Goal: Navigation & Orientation: Find specific page/section

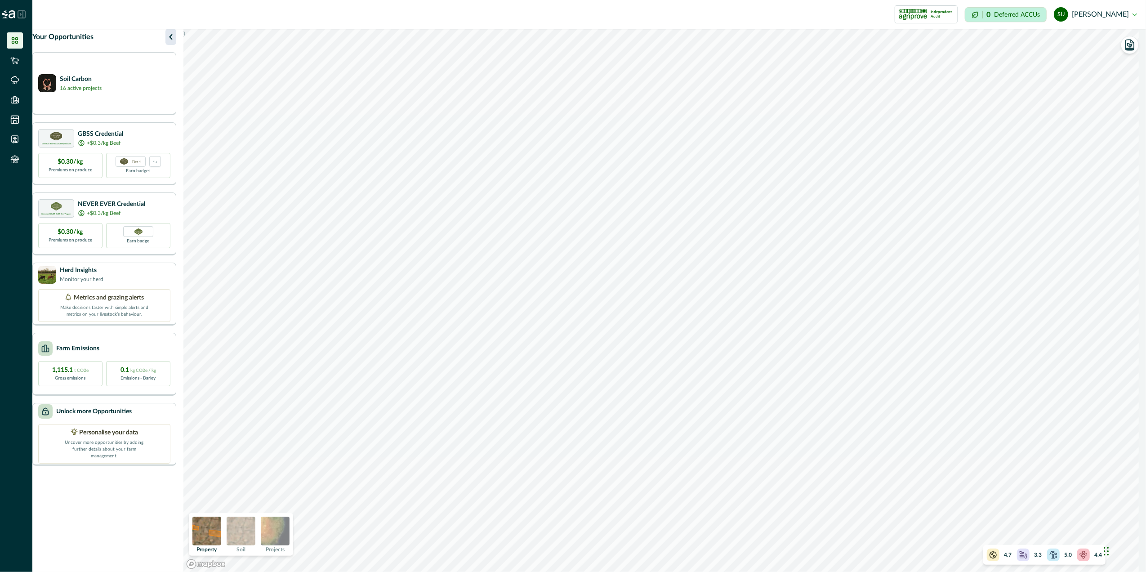
click at [174, 42] on icon "button" at bounding box center [170, 36] width 11 height 11
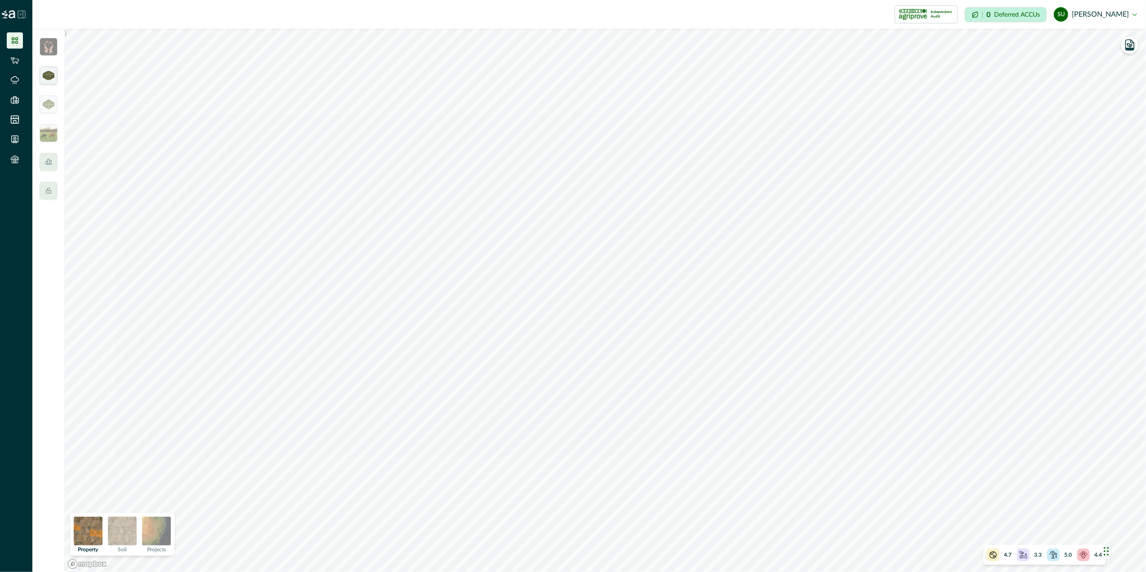
click at [50, 81] on div at bounding box center [49, 76] width 18 height 18
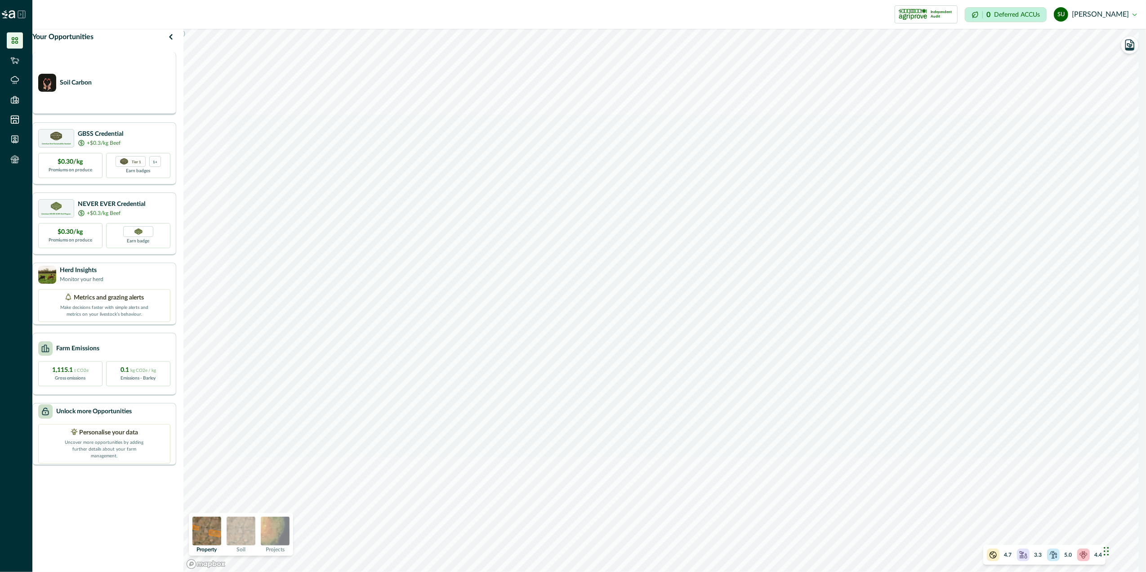
click at [129, 92] on div "Soil Carbon" at bounding box center [104, 83] width 132 height 18
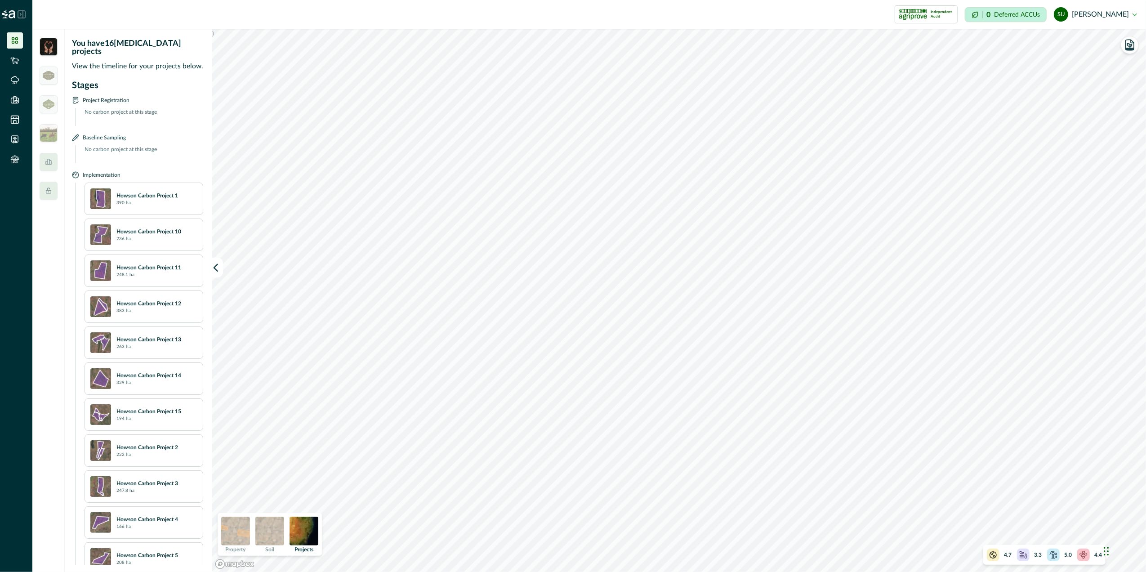
click at [153, 193] on div "Howson Carbon Project 1 390 ha" at bounding box center [156, 198] width 81 height 15
click at [153, 228] on div "Howson Carbon Project 10 236 ha" at bounding box center [156, 234] width 81 height 15
click at [47, 74] on img at bounding box center [49, 75] width 12 height 9
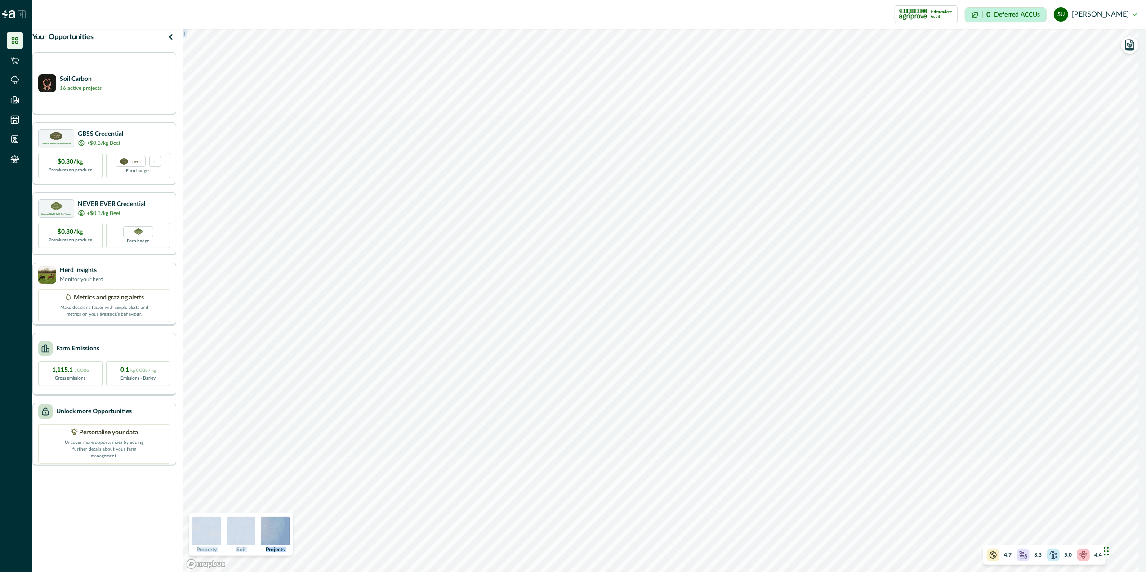
click at [943, 525] on div ") Property Soil Projects 4.7 3.3 5.0 4.4" at bounding box center [664, 300] width 962 height 543
click at [1099, 554] on p "4.4" at bounding box center [1098, 555] width 8 height 8
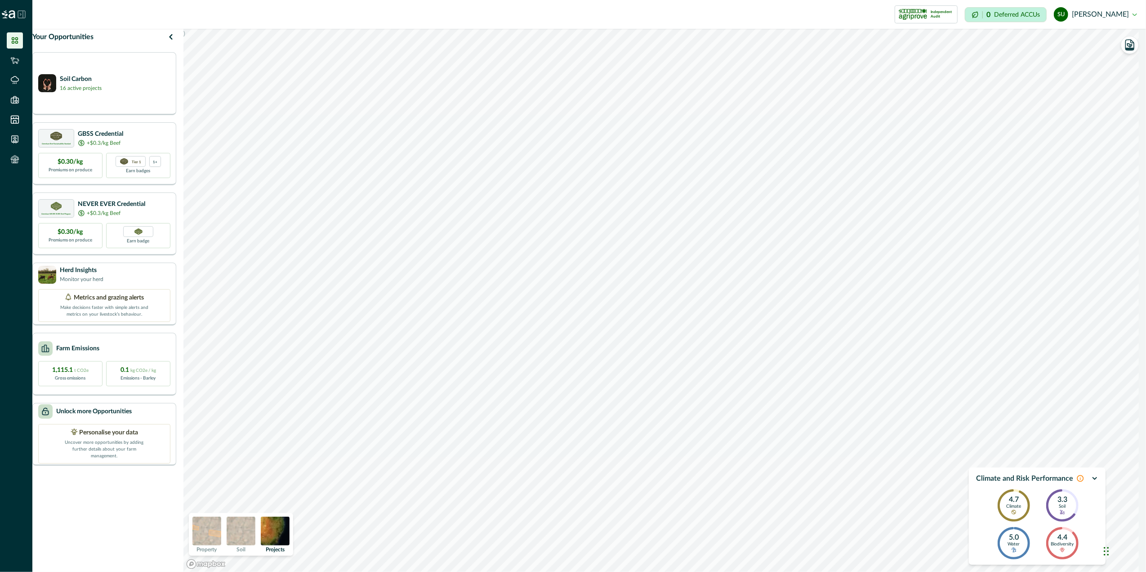
click at [1098, 551] on div "4.7 Climate 3.3 Soil 5.0 Water 4.4 Biodiversity" at bounding box center [1037, 524] width 122 height 81
click at [1095, 479] on icon "button" at bounding box center [1094, 478] width 7 height 7
click at [1081, 559] on div at bounding box center [1083, 554] width 13 height 13
click at [1059, 544] on p "Biodiversity" at bounding box center [1062, 544] width 23 height 5
click at [1012, 542] on p "Water" at bounding box center [1014, 544] width 12 height 5
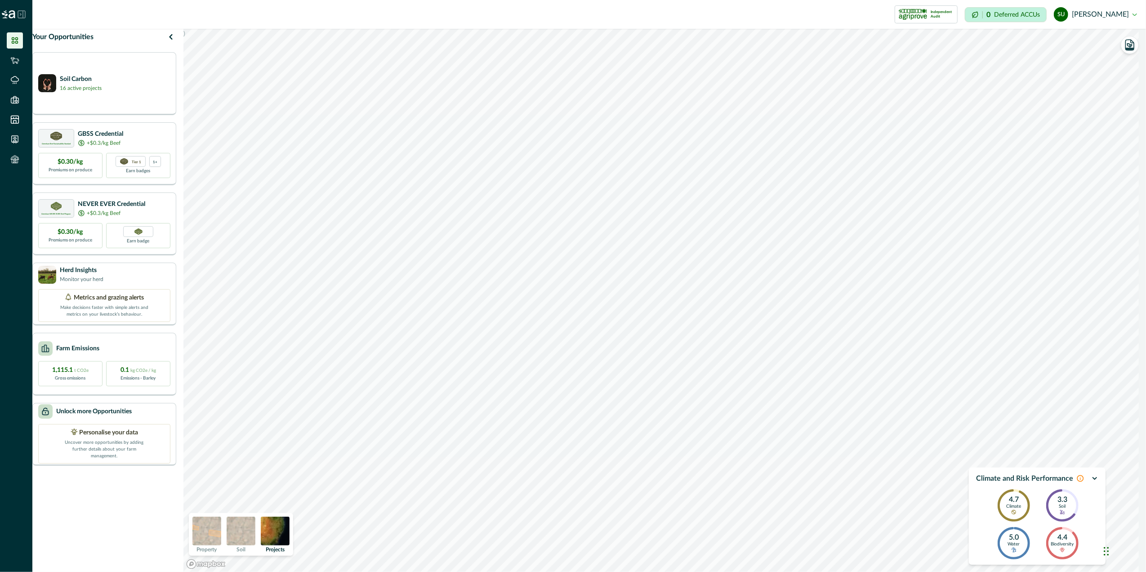
click at [1081, 476] on icon at bounding box center [1080, 478] width 7 height 7
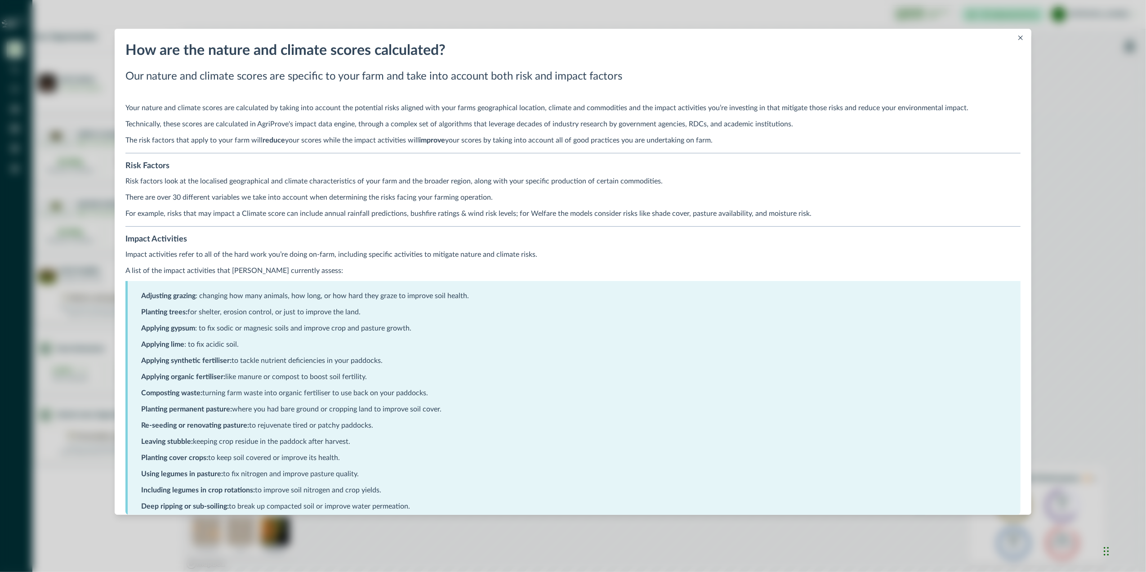
click at [1022, 36] on icon "Close" at bounding box center [1020, 38] width 4 height 4
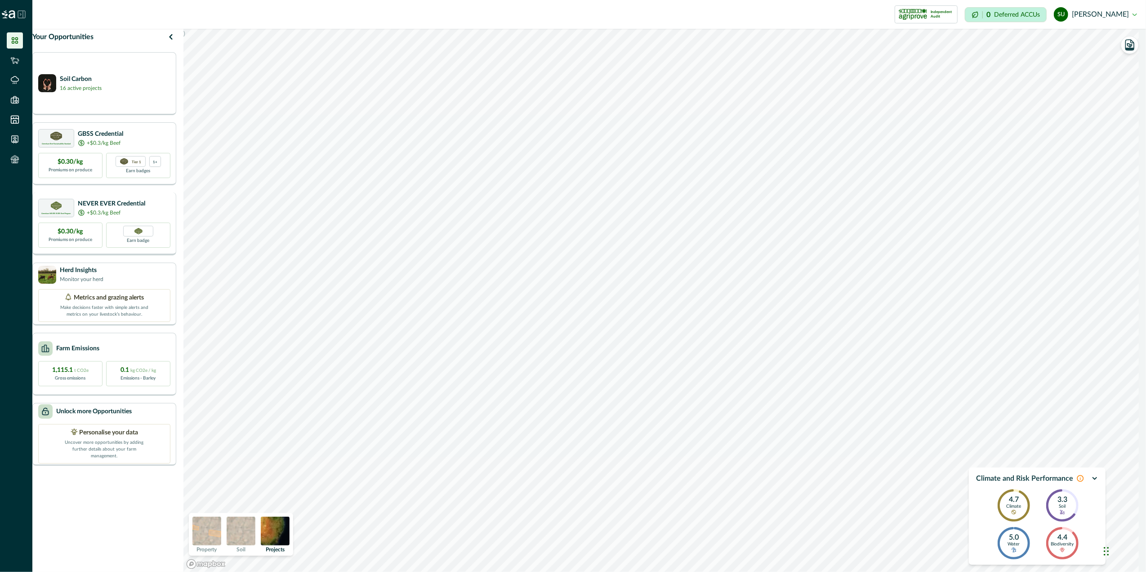
click at [82, 243] on p "Premiums on produce" at bounding box center [71, 239] width 44 height 7
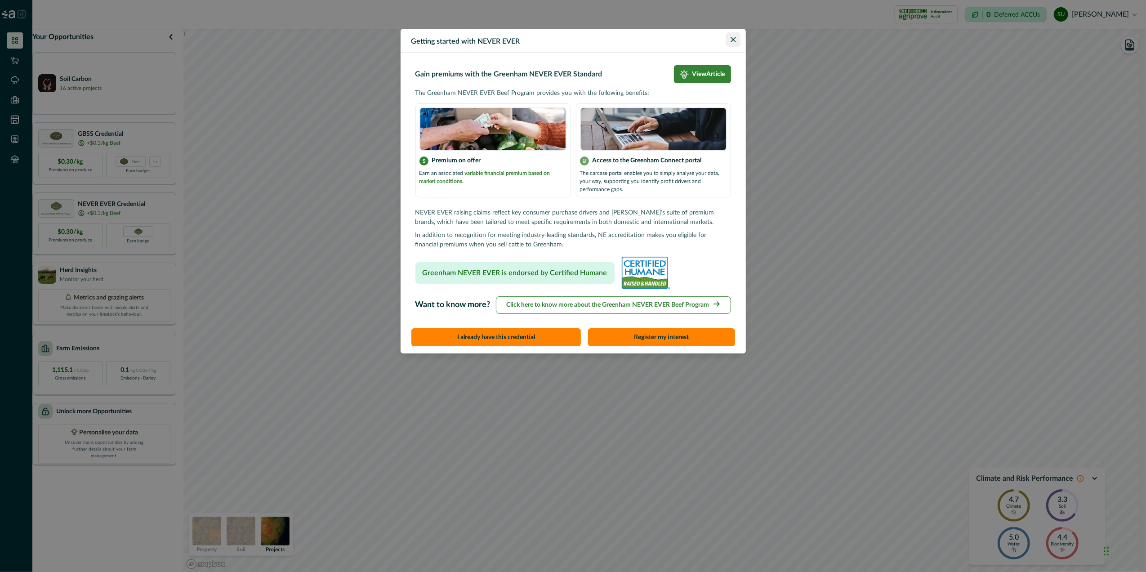
click at [733, 38] on icon "Close" at bounding box center [732, 39] width 5 height 5
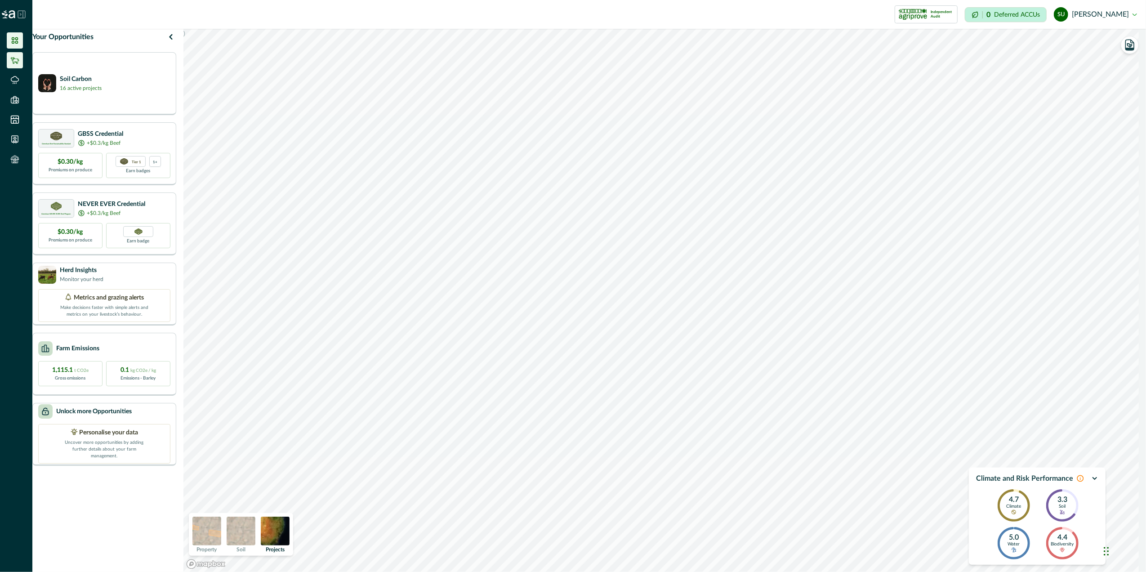
click at [18, 58] on icon at bounding box center [14, 60] width 9 height 9
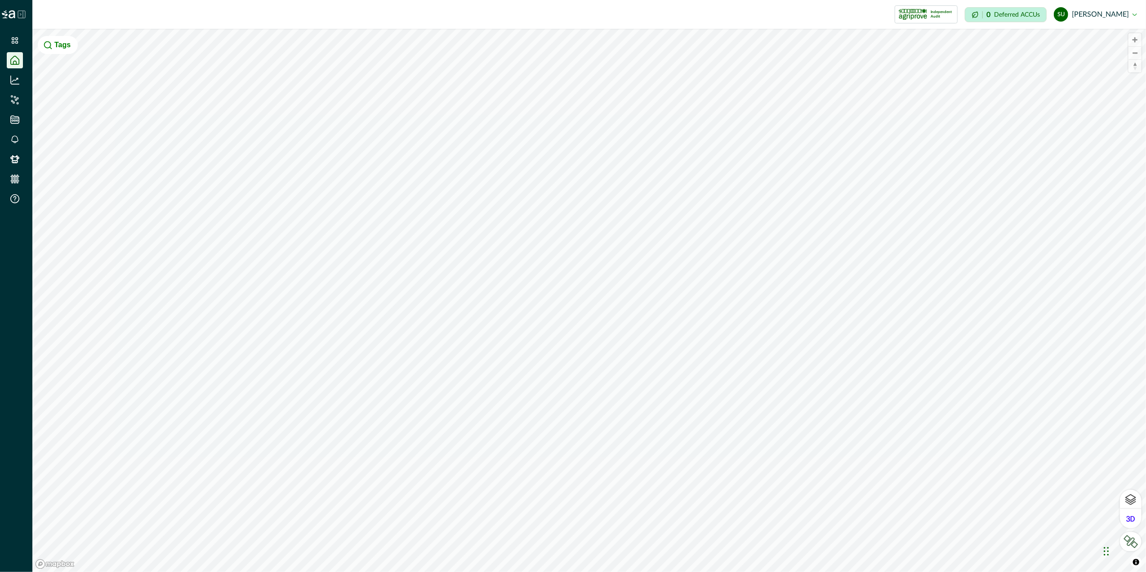
click at [17, 56] on icon at bounding box center [14, 60] width 9 height 9
click at [12, 78] on icon at bounding box center [14, 80] width 9 height 9
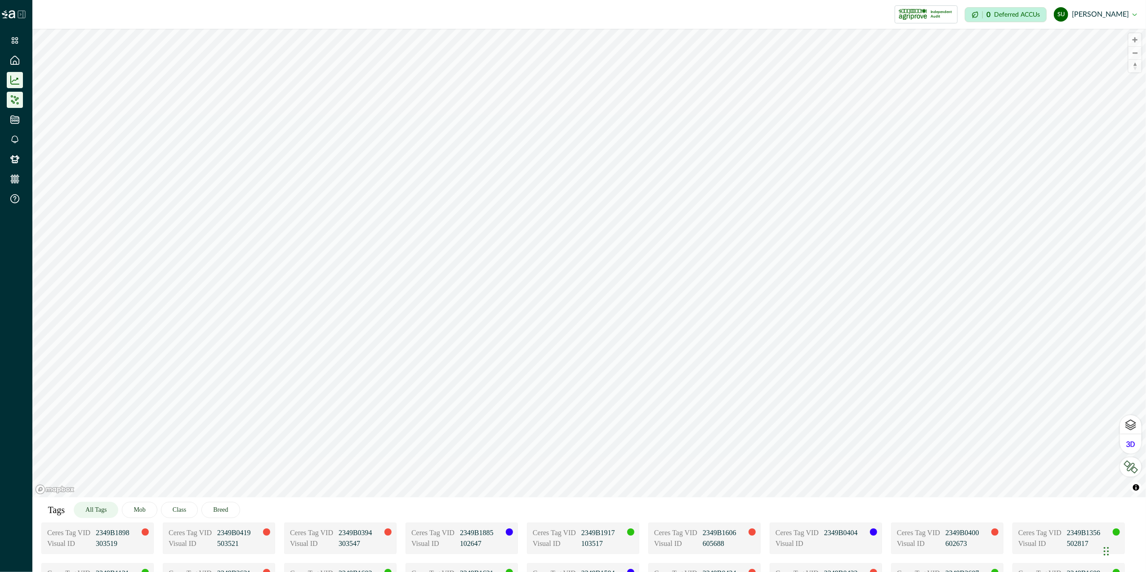
click at [7, 102] on li at bounding box center [15, 100] width 16 height 16
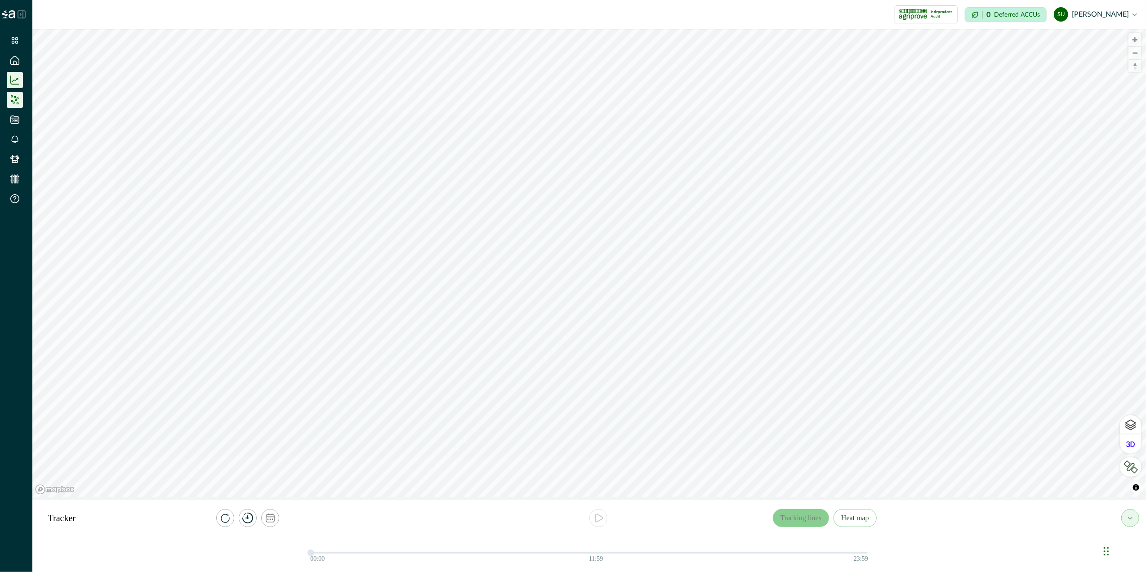
click at [12, 74] on li at bounding box center [15, 80] width 16 height 16
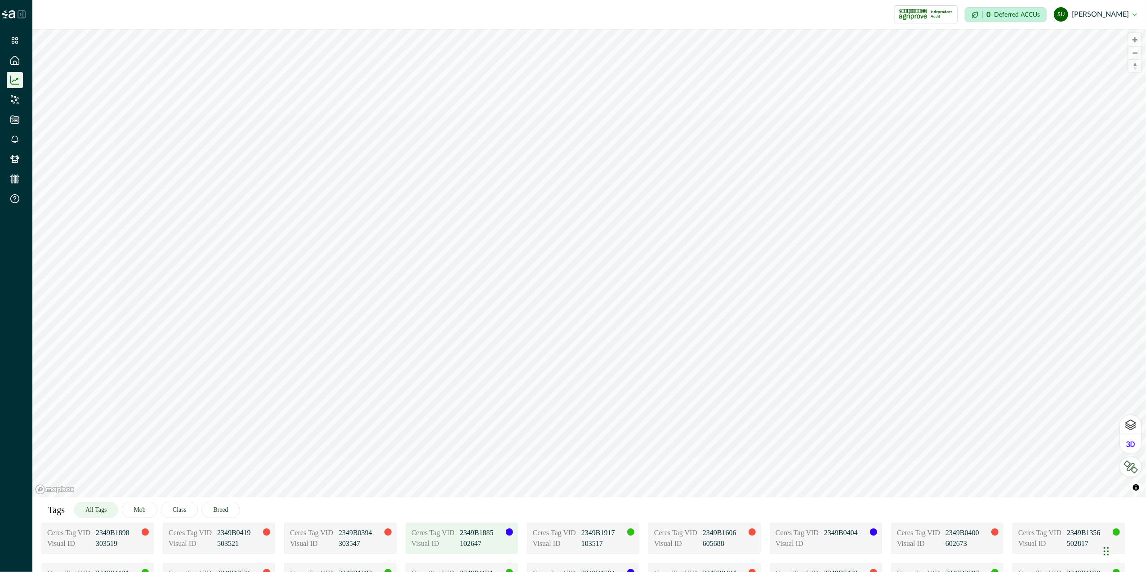
click at [466, 545] on p "102647" at bounding box center [482, 543] width 45 height 11
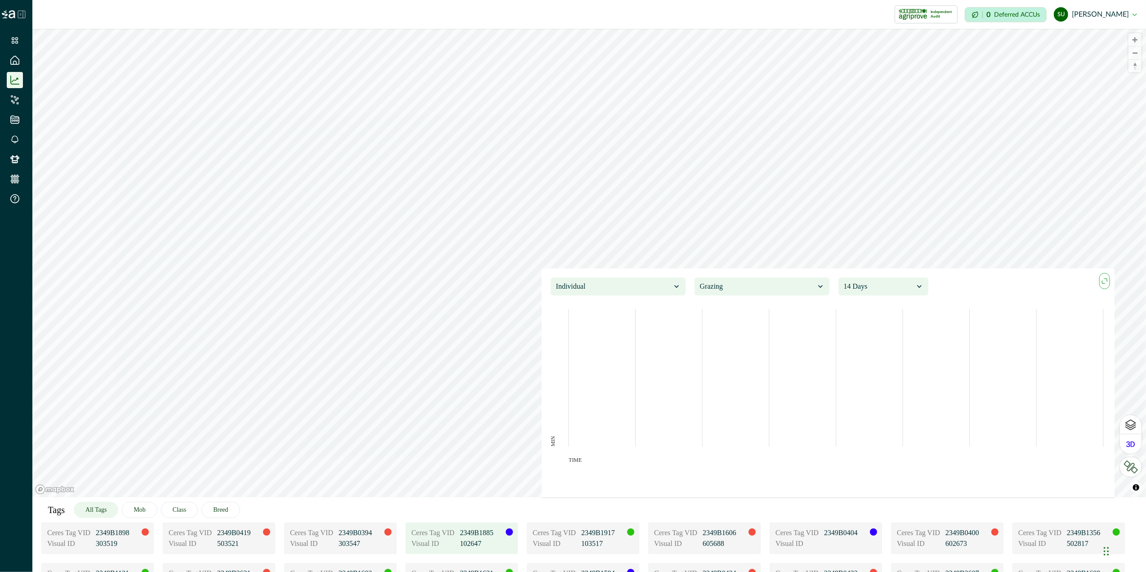
click at [511, 534] on div at bounding box center [509, 531] width 7 height 7
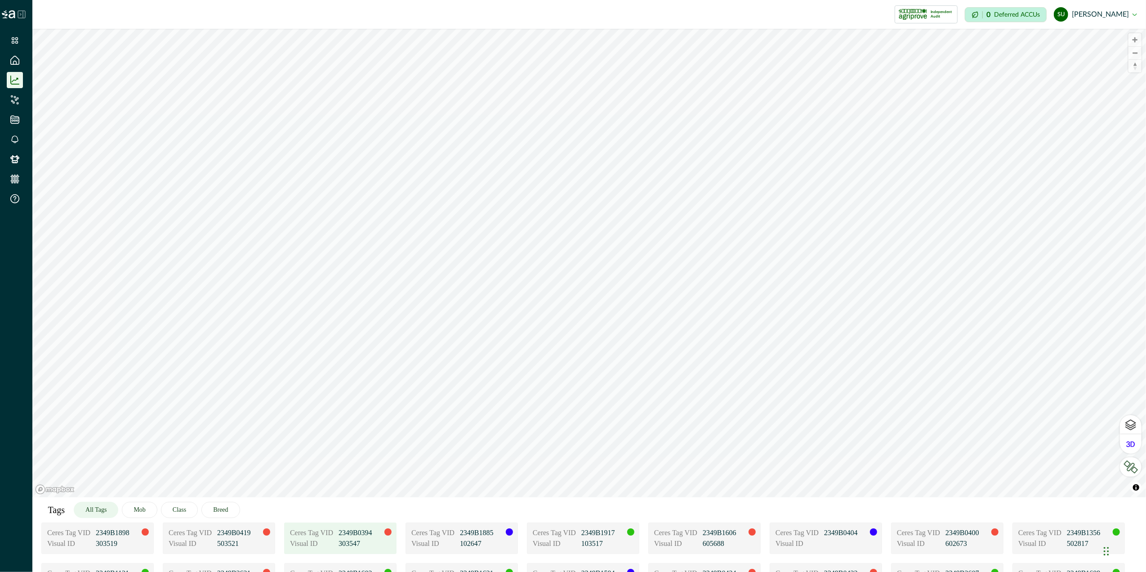
click at [387, 531] on div at bounding box center [387, 531] width 7 height 7
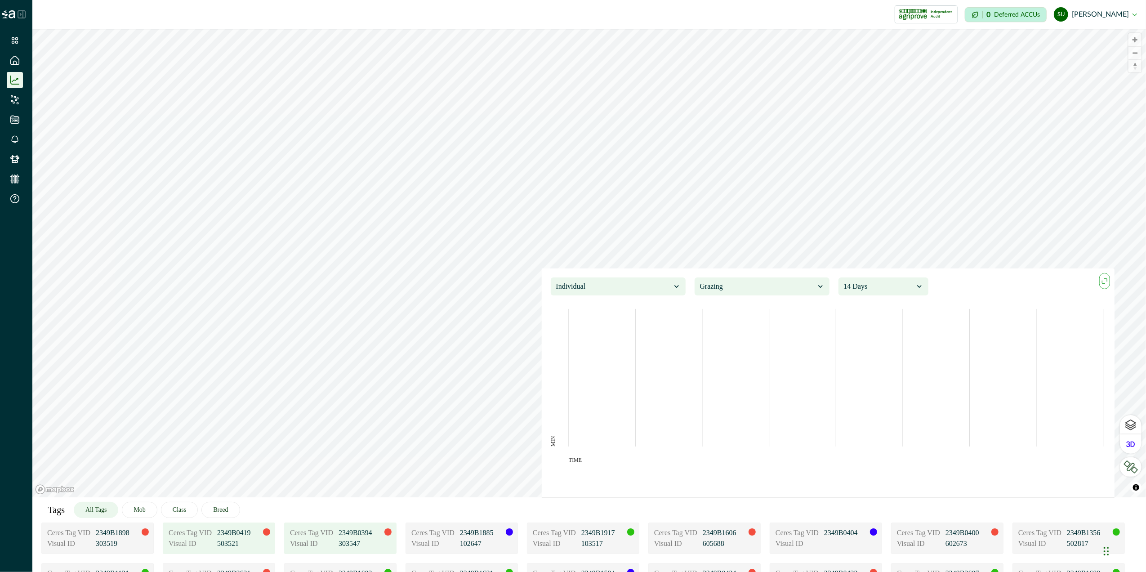
click at [259, 540] on p "503521" at bounding box center [239, 543] width 45 height 11
click at [122, 533] on p "2349B1898" at bounding box center [118, 532] width 45 height 11
click at [13, 98] on icon at bounding box center [14, 99] width 9 height 9
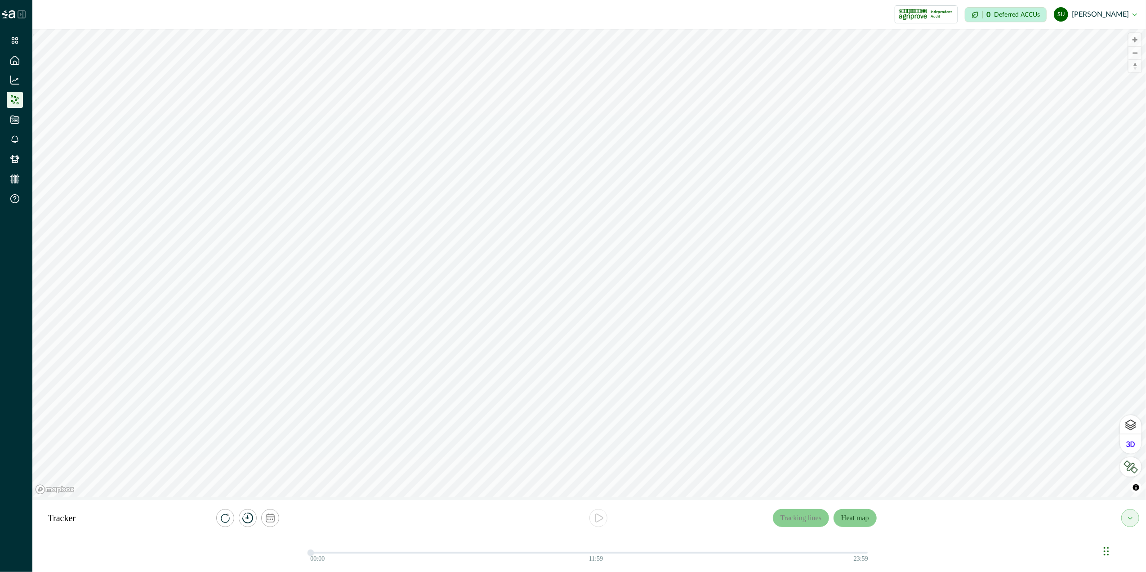
click at [850, 520] on button "Heat map" at bounding box center [854, 518] width 43 height 18
click at [11, 119] on icon at bounding box center [14, 119] width 9 height 9
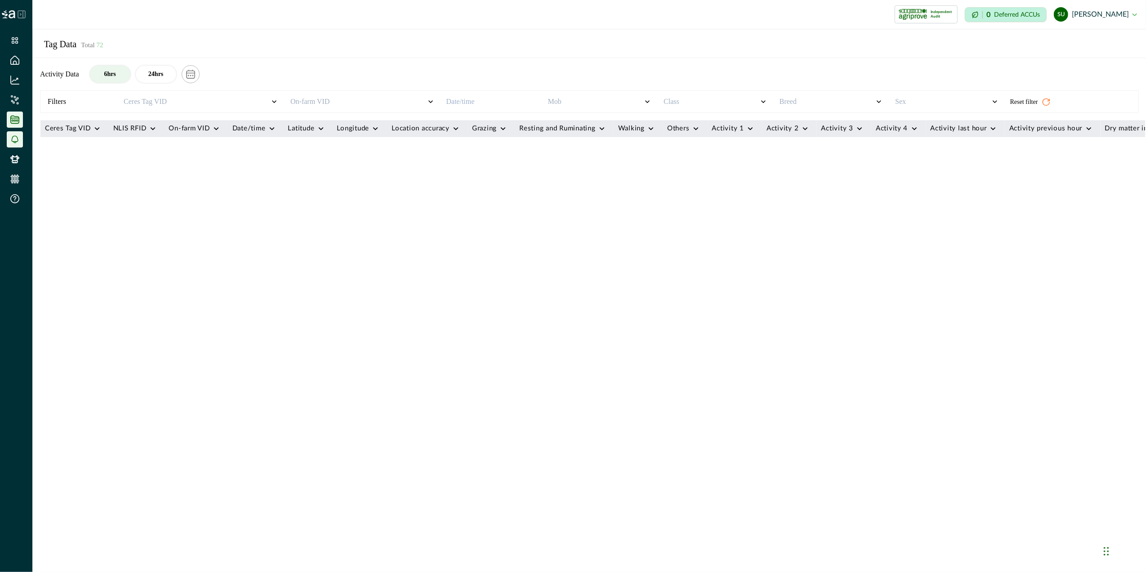
click at [11, 136] on icon at bounding box center [14, 139] width 7 height 8
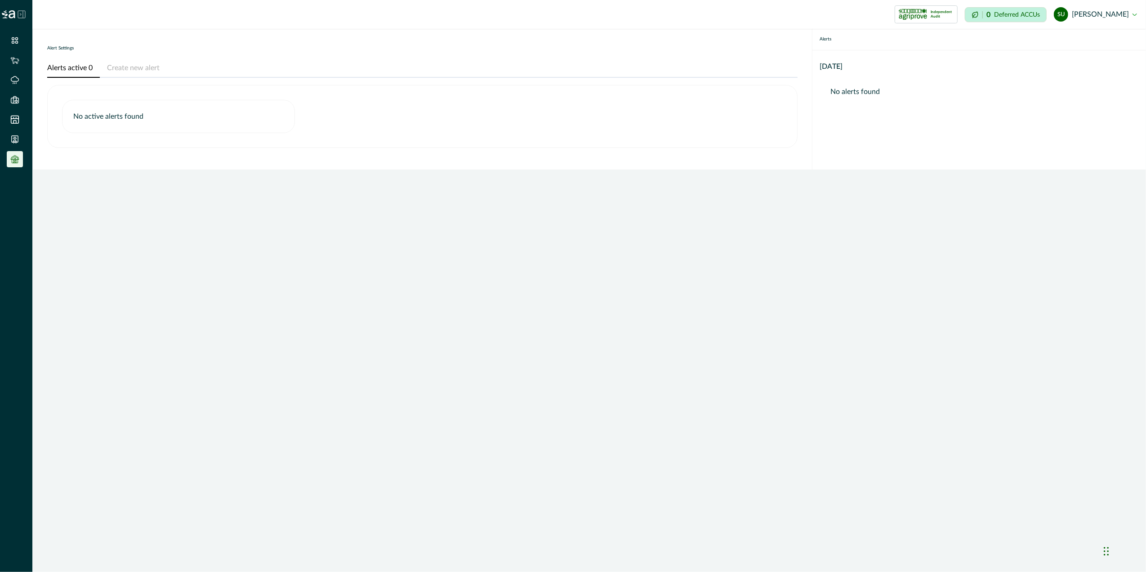
click at [22, 160] on li at bounding box center [15, 159] width 16 height 16
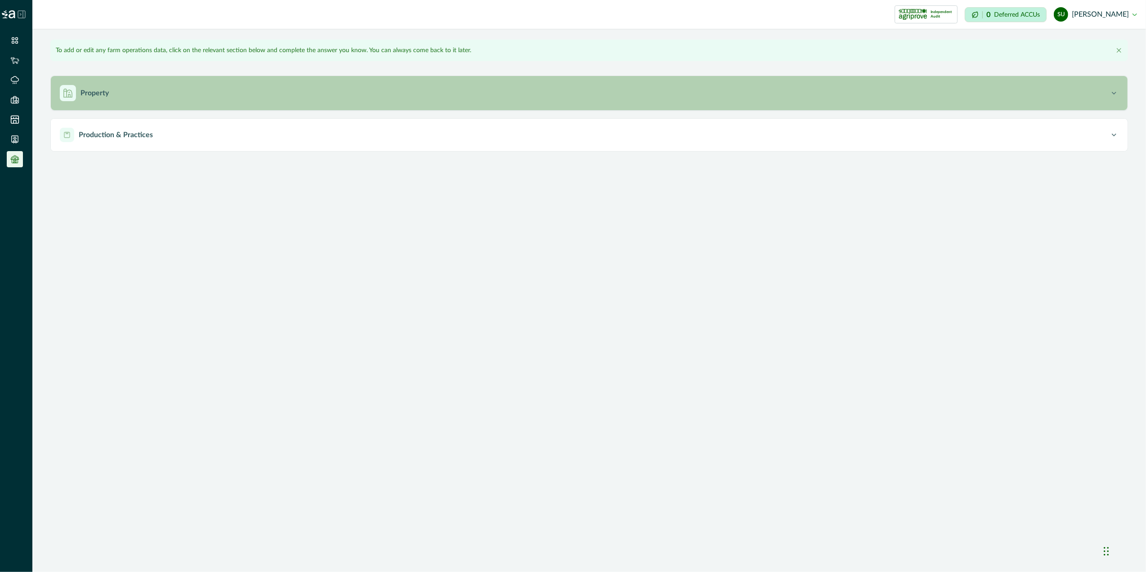
click at [81, 93] on p "Property" at bounding box center [94, 93] width 28 height 11
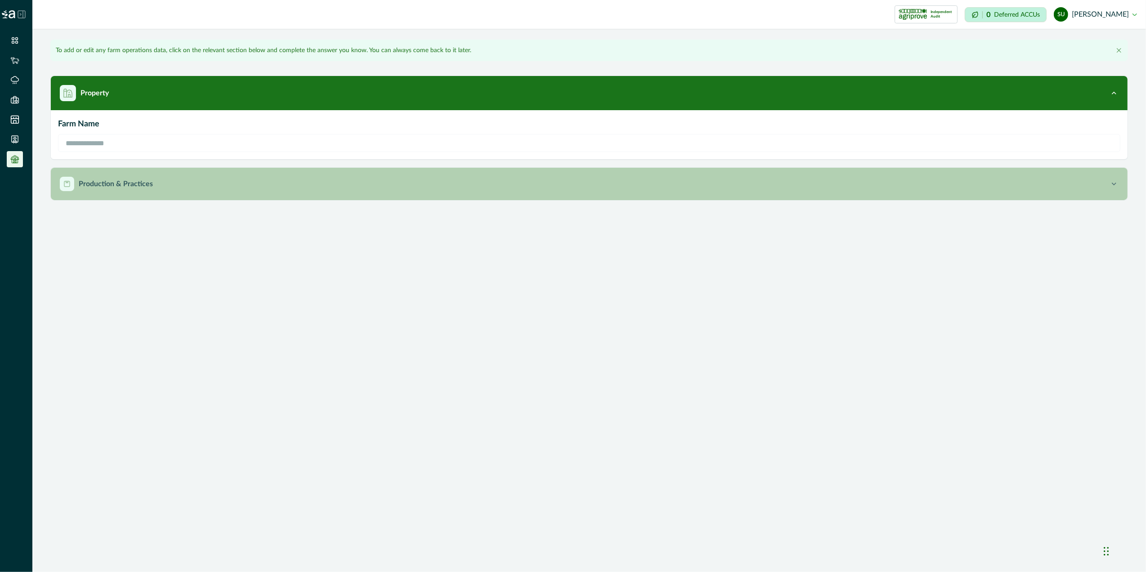
click at [79, 187] on p "Production & Practices" at bounding box center [116, 183] width 74 height 11
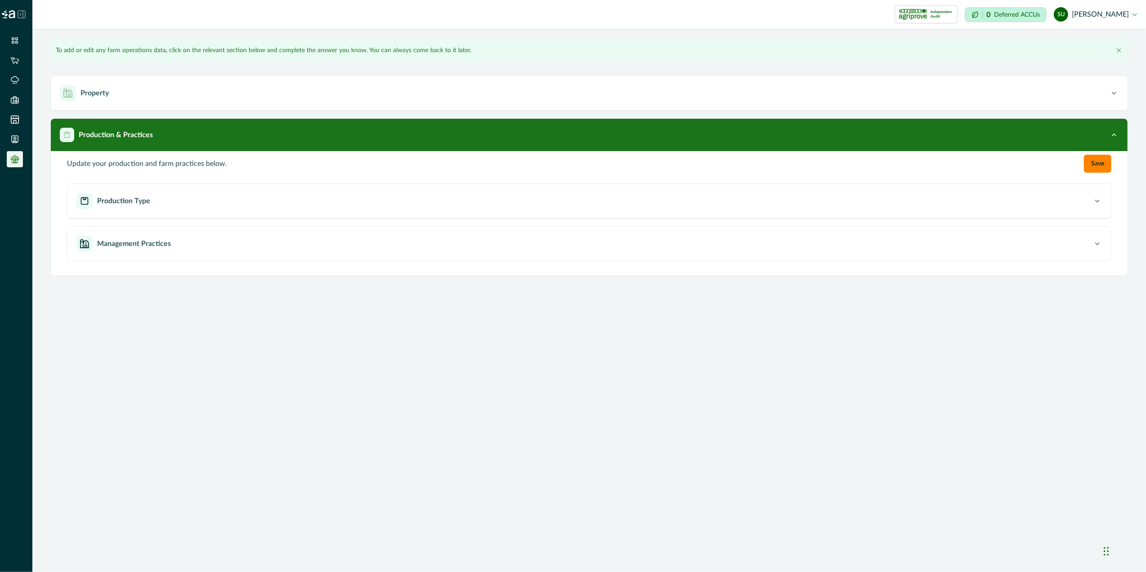
drag, startPoint x: 140, startPoint y: 204, endPoint x: 138, endPoint y: 218, distance: 14.1
click at [140, 205] on p "Production Type" at bounding box center [123, 201] width 53 height 11
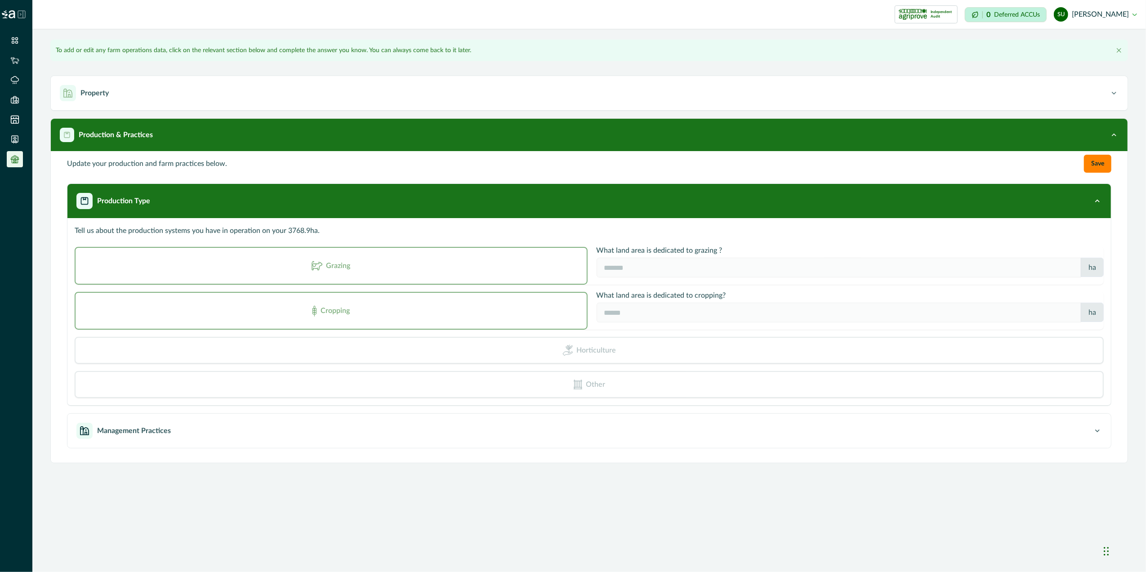
click at [20, 150] on ul at bounding box center [16, 101] width 32 height 138
click at [17, 139] on icon at bounding box center [14, 139] width 9 height 9
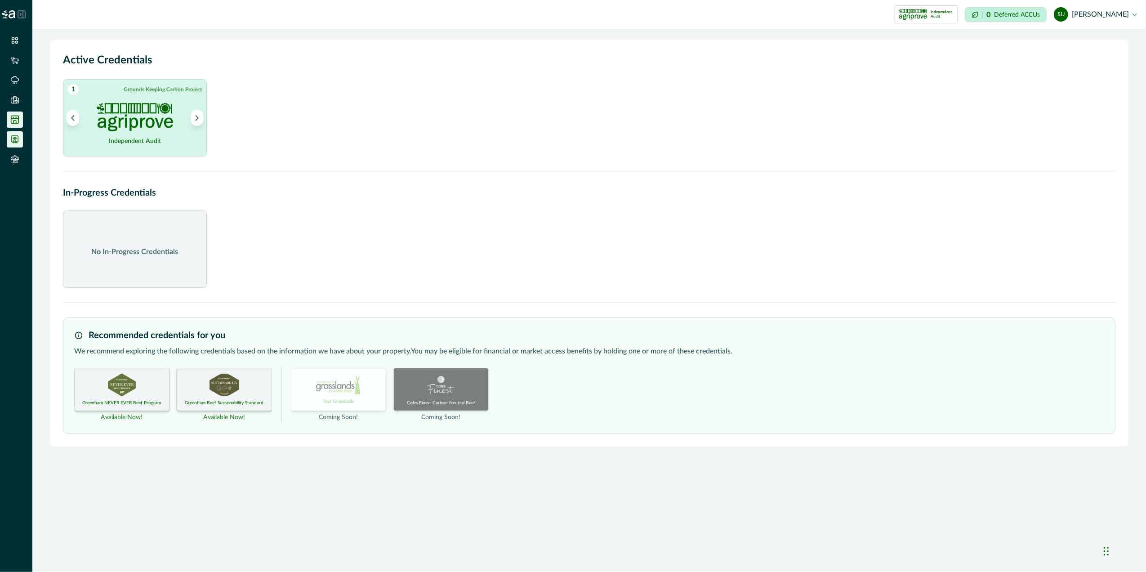
click at [13, 118] on icon at bounding box center [15, 120] width 8 height 8
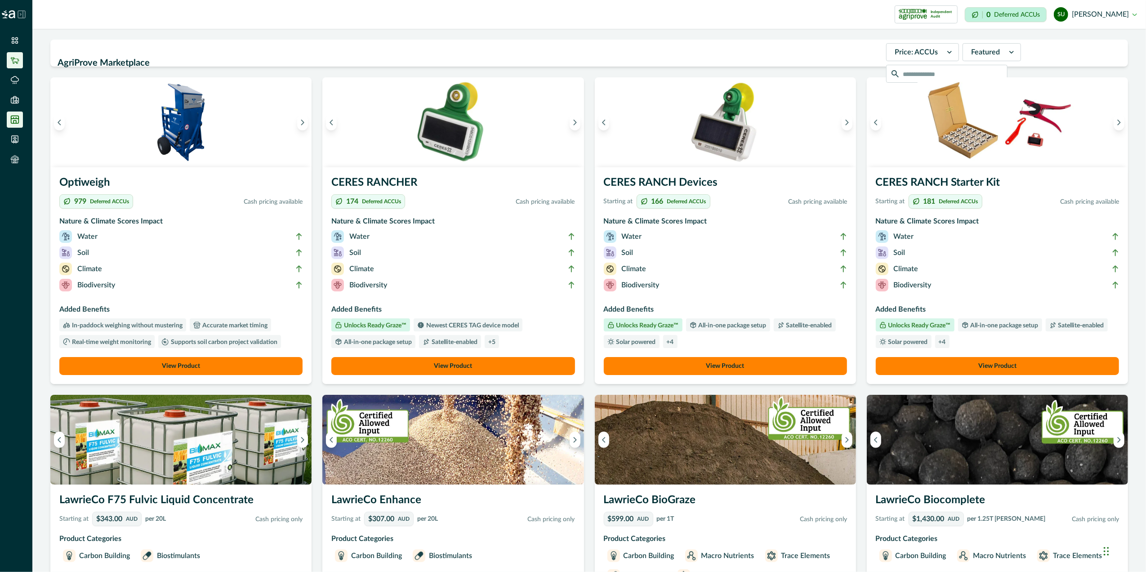
click at [18, 63] on icon at bounding box center [14, 60] width 9 height 9
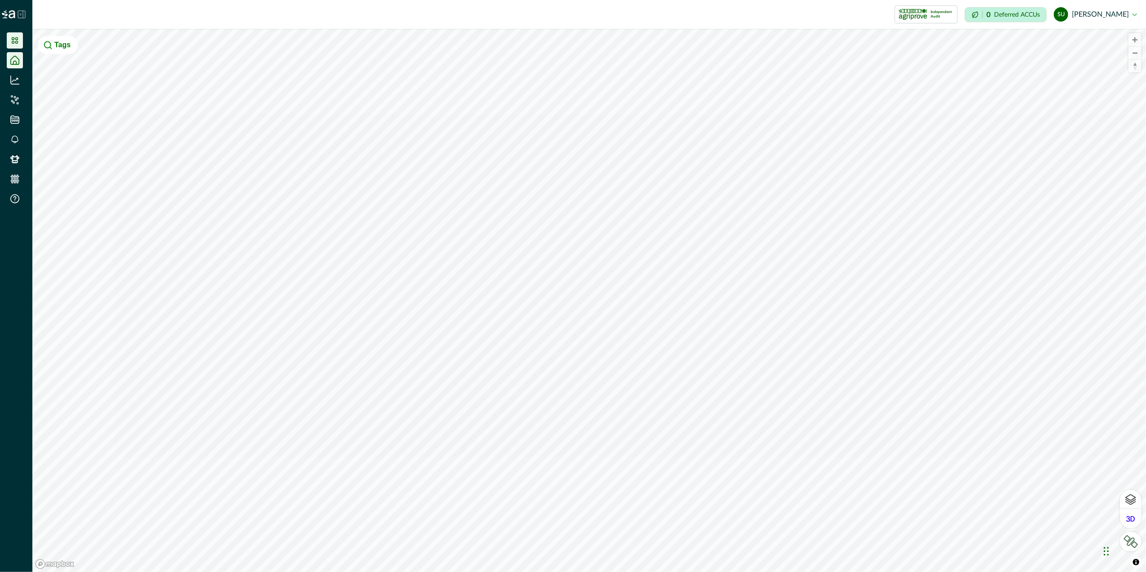
click at [14, 40] on icon at bounding box center [14, 40] width 9 height 9
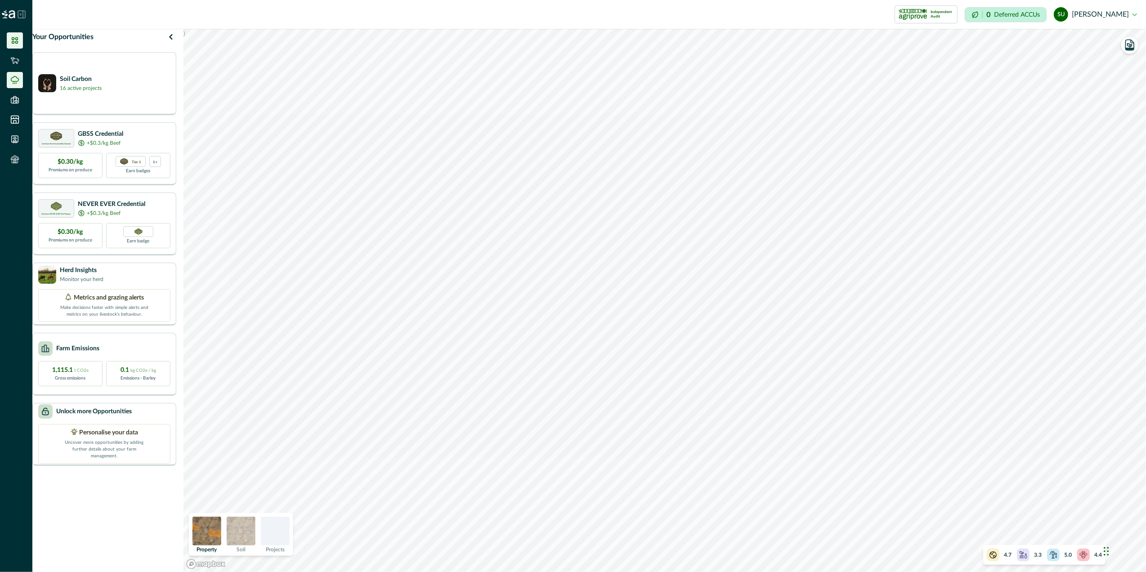
click at [20, 83] on li at bounding box center [15, 80] width 16 height 16
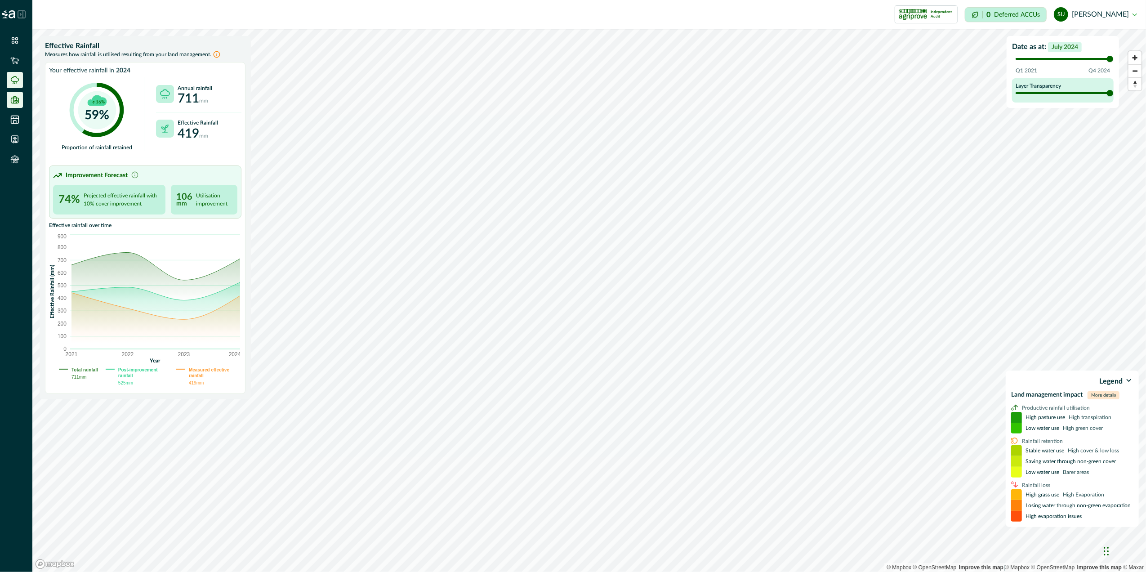
click at [17, 104] on li at bounding box center [15, 100] width 16 height 16
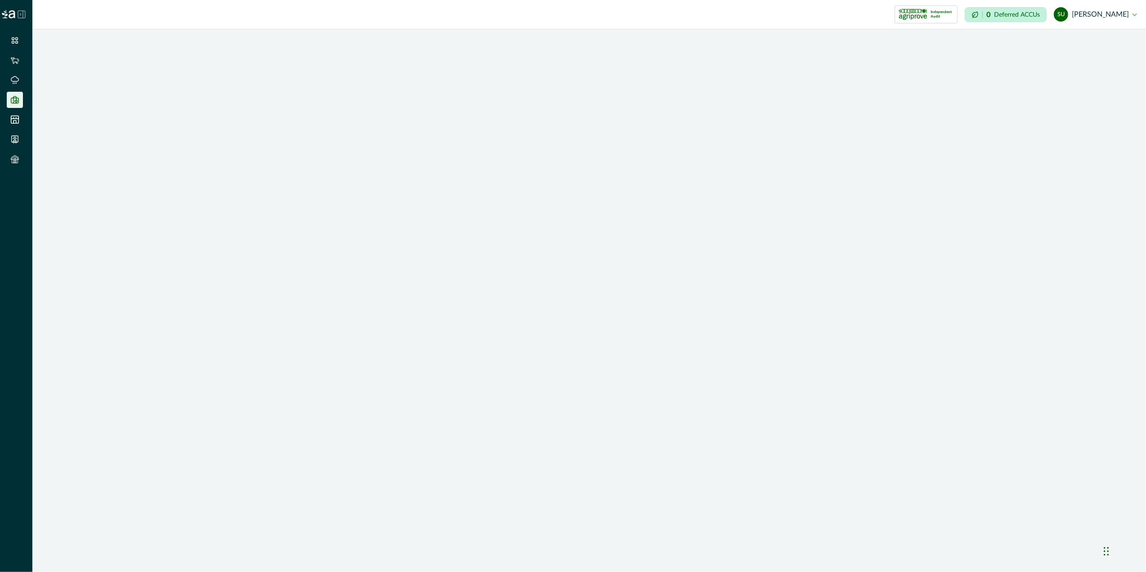
click at [13, 95] on icon at bounding box center [14, 99] width 9 height 9
click at [40, 101] on div at bounding box center [39, 99] width 7 height 7
click at [240, 17] on div "Impersonation Mode Independent Audit Grounds Keeping Carbon Project 1 Credentia…" at bounding box center [588, 14] width 1113 height 29
click at [1099, 17] on button "su [PERSON_NAME]" at bounding box center [1095, 15] width 83 height 22
drag, startPoint x: 797, startPoint y: 20, endPoint x: 781, endPoint y: 20, distance: 16.6
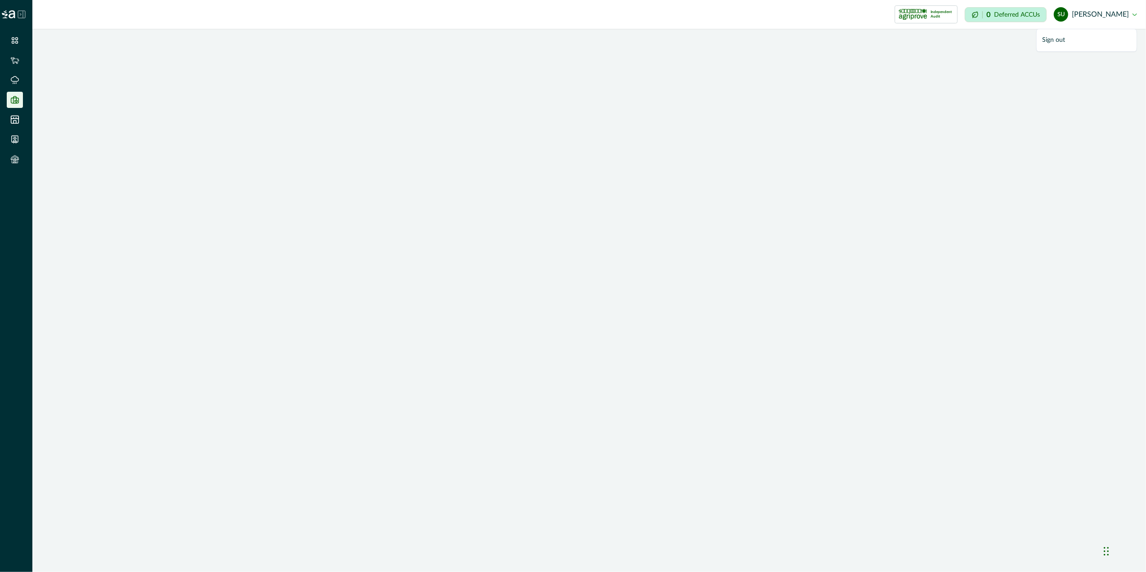
click at [797, 20] on div "Independent Audit Grounds Keeping Carbon Project 1 Credential Howson Carbon Pro…" at bounding box center [601, 14] width 712 height 18
